Goal: Navigation & Orientation: Understand site structure

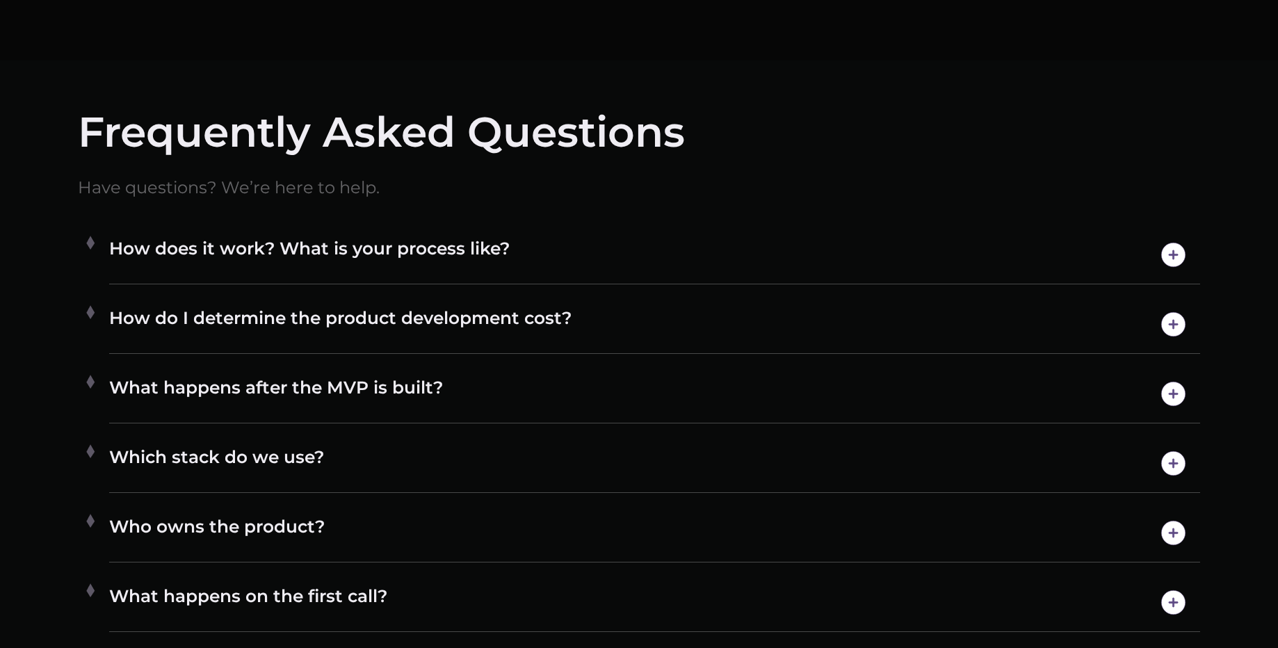
scroll to position [7881, 0]
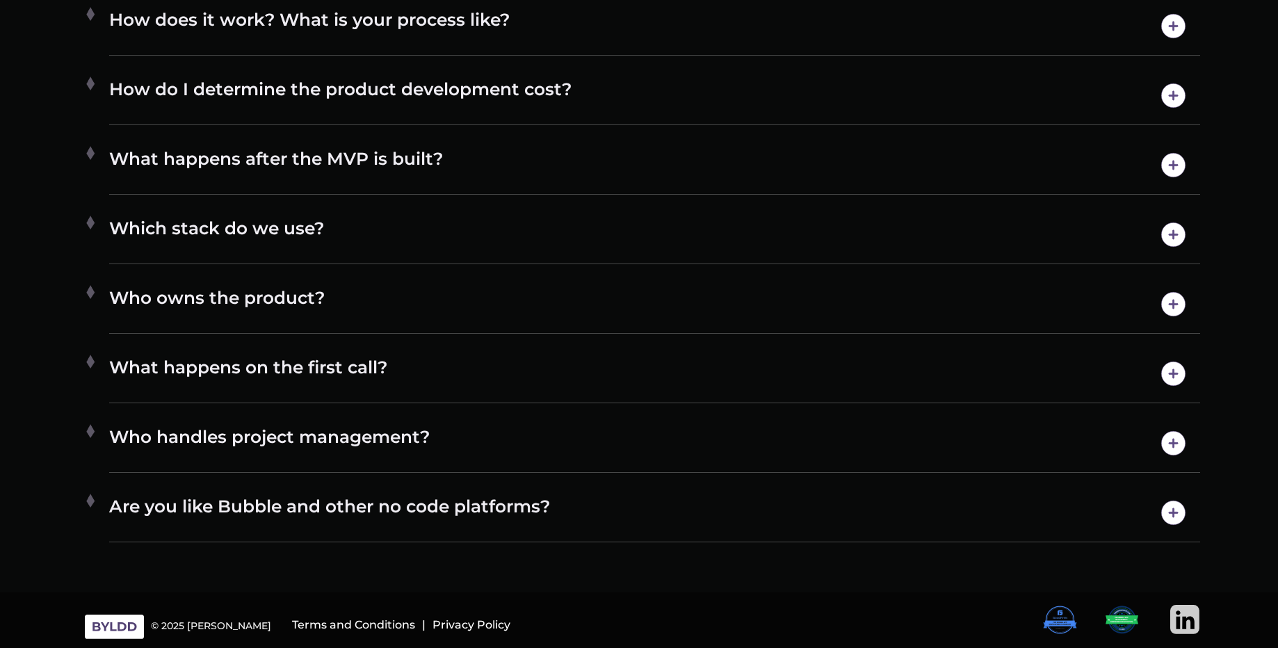
click at [1171, 302] on img at bounding box center [1172, 303] width 35 height 35
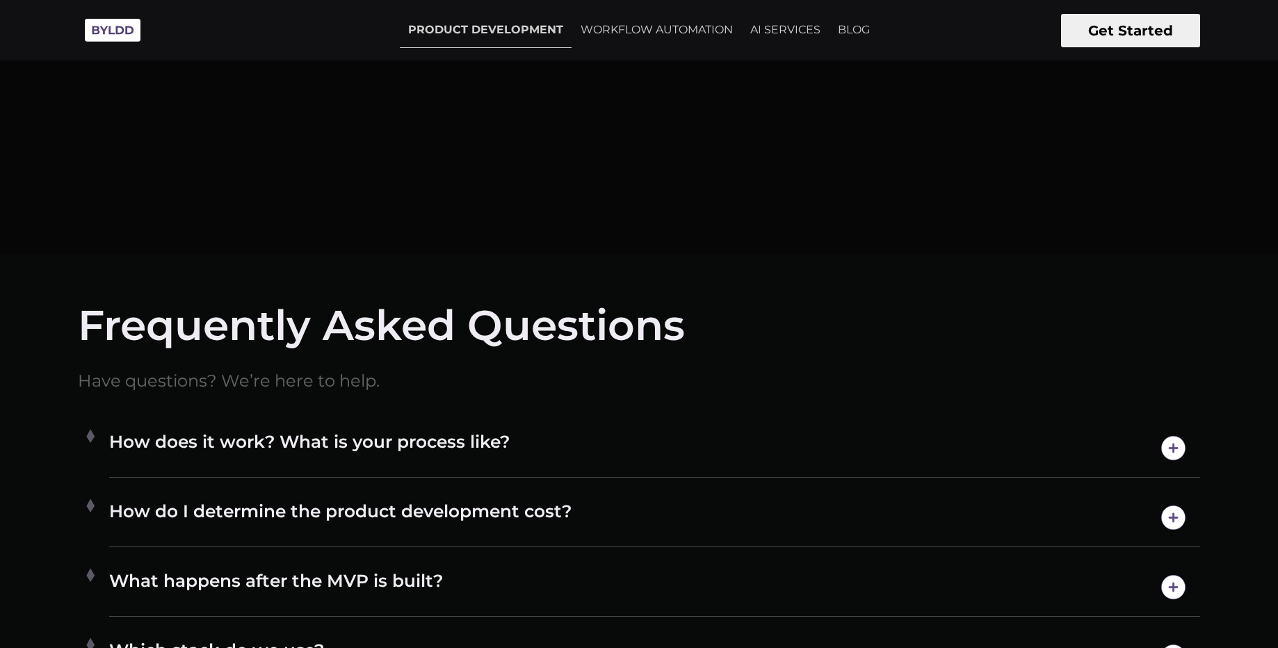
scroll to position [7408, 0]
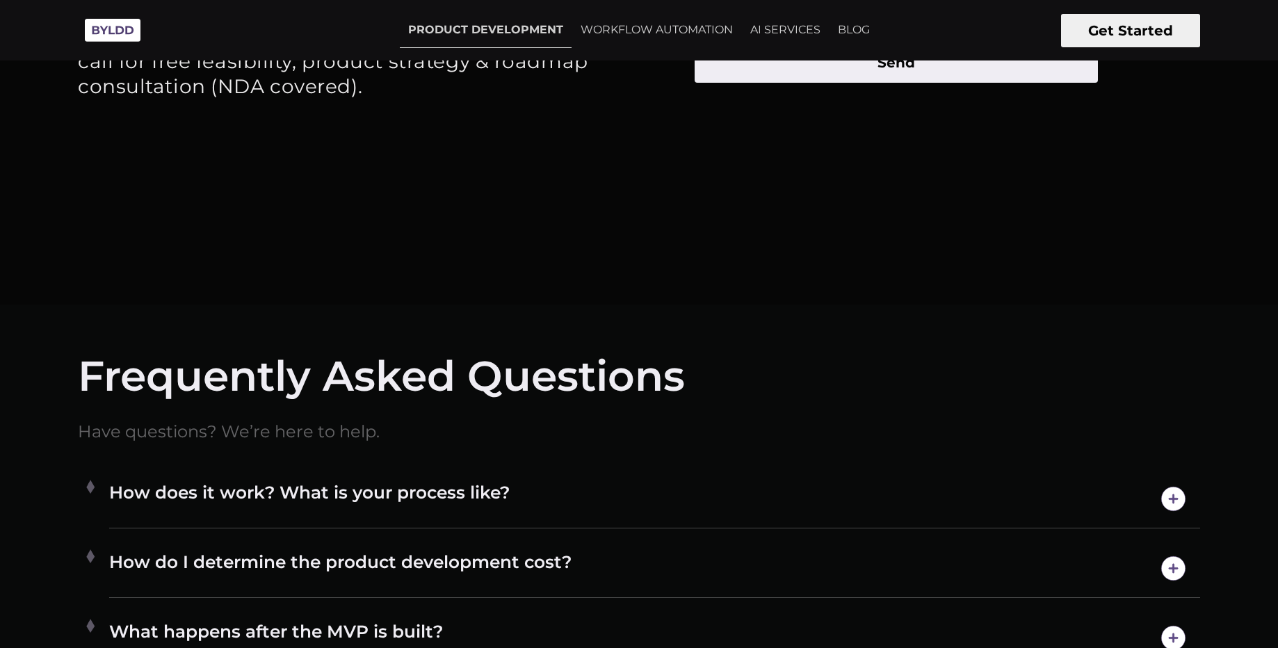
click at [1185, 505] on img at bounding box center [1172, 498] width 35 height 35
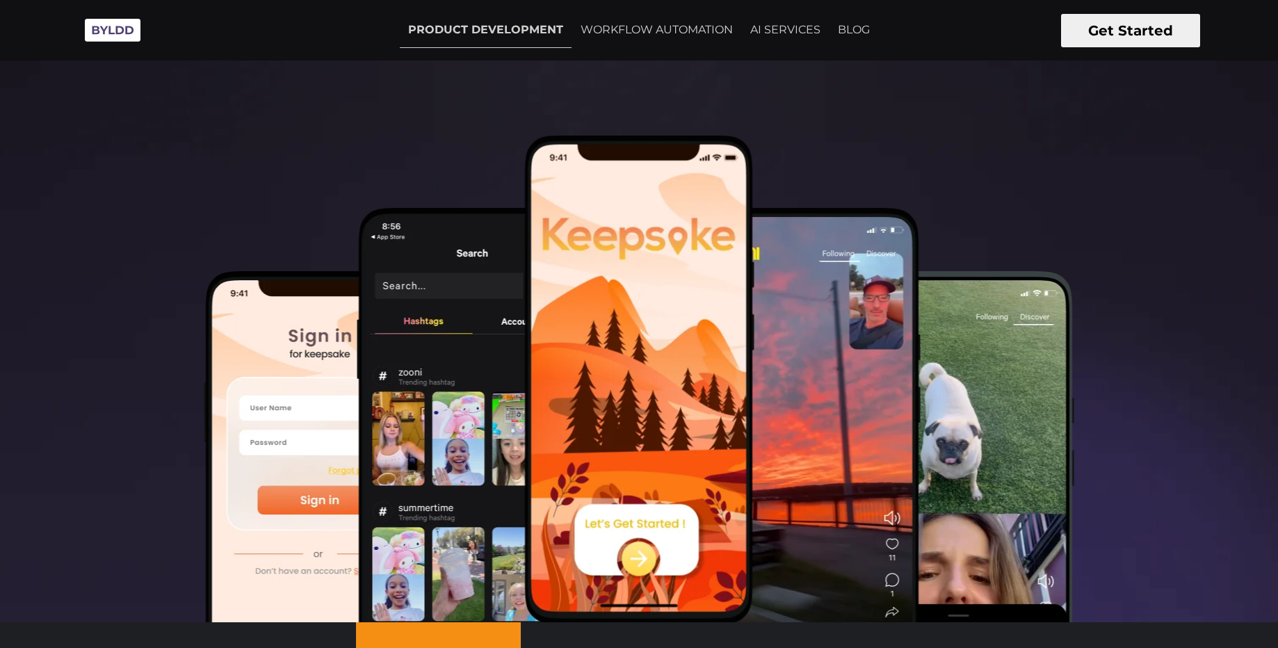
scroll to position [0, 0]
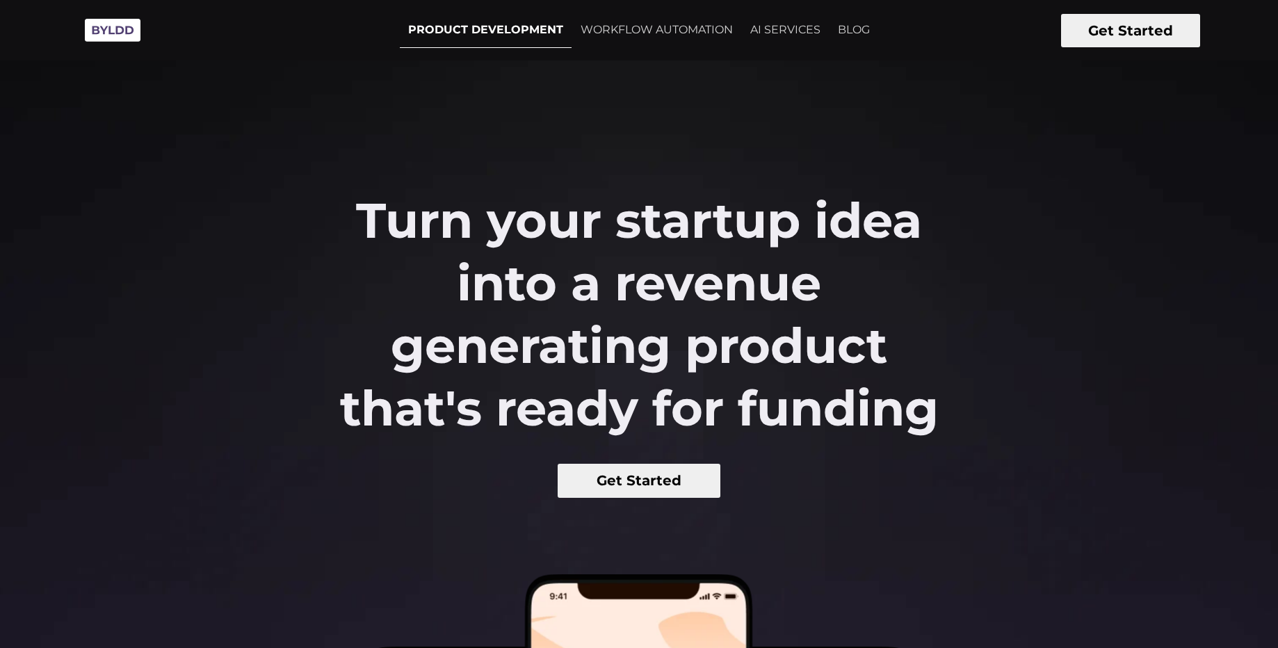
click at [492, 35] on link "PRODUCT DEVELOPMENT" at bounding box center [486, 30] width 172 height 35
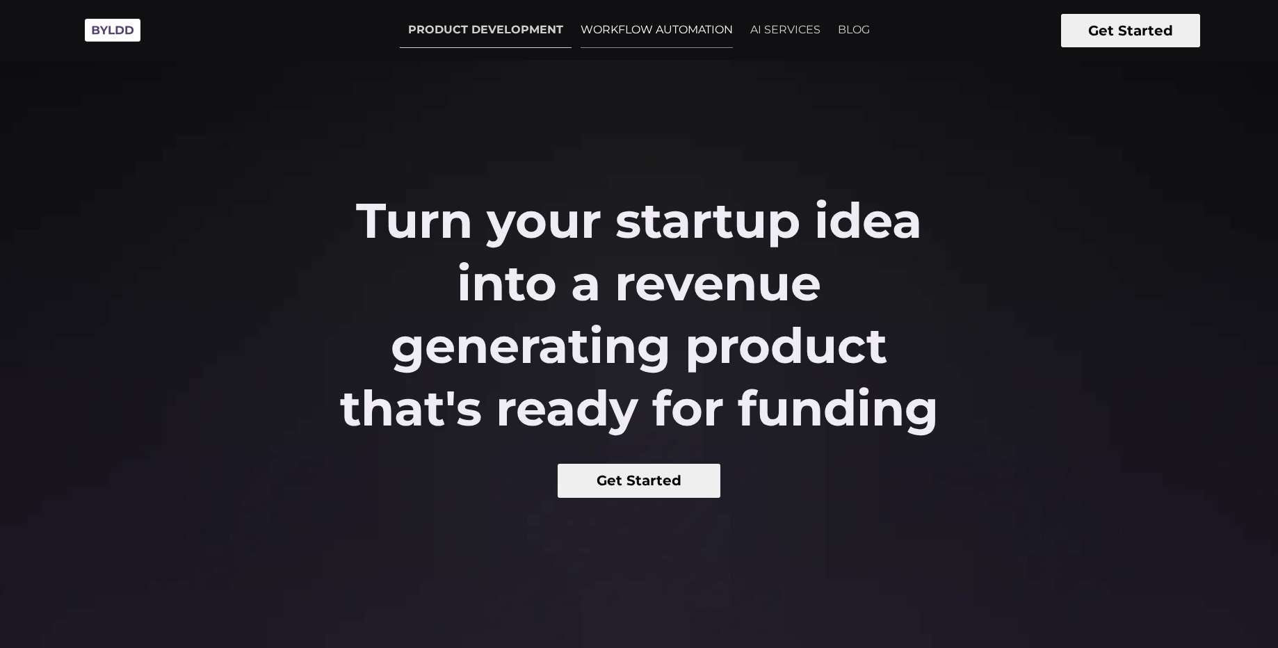
click at [651, 38] on link "WORKFLOW AUTOMATION" at bounding box center [656, 30] width 169 height 35
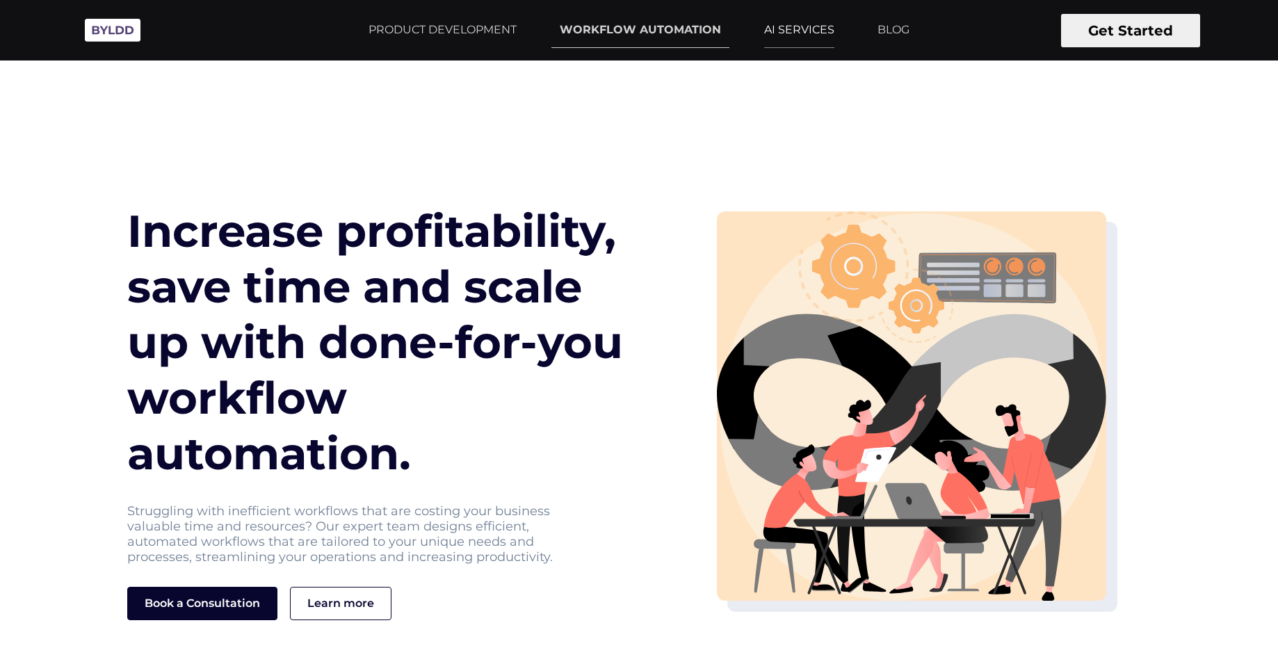
click at [802, 24] on link "AI SERVICES" at bounding box center [799, 30] width 87 height 35
click at [894, 29] on link "BLOG" at bounding box center [893, 30] width 49 height 35
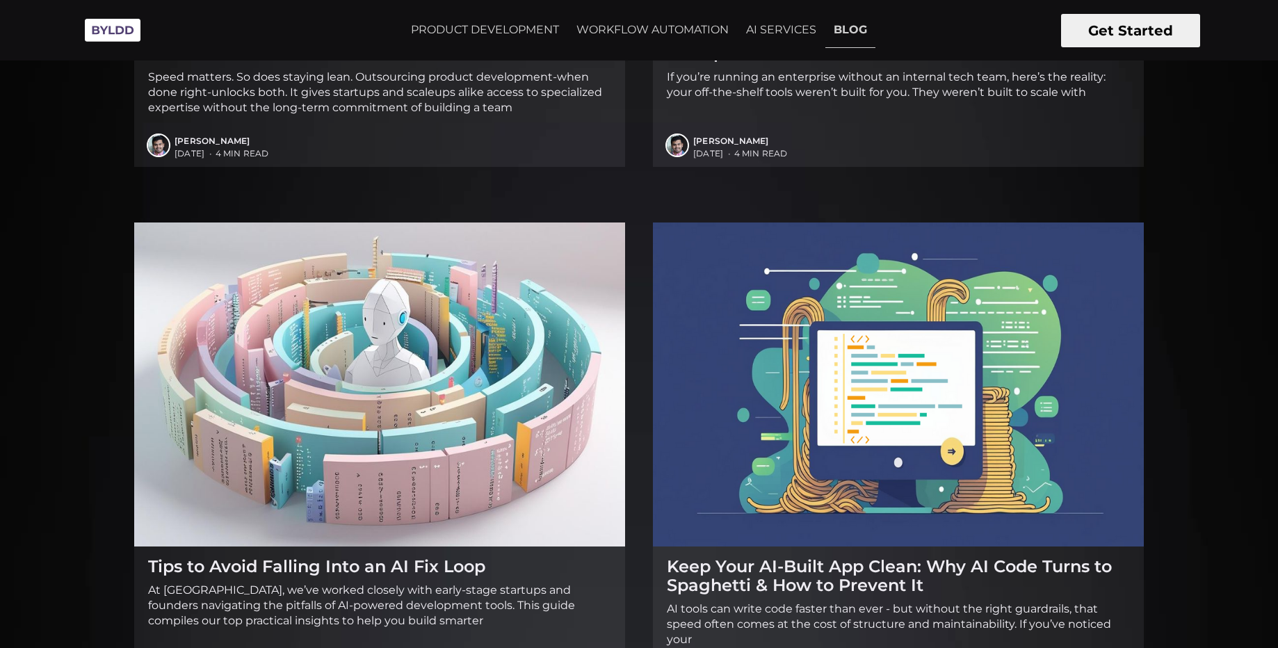
scroll to position [501, 0]
